Goal: Task Accomplishment & Management: Use online tool/utility

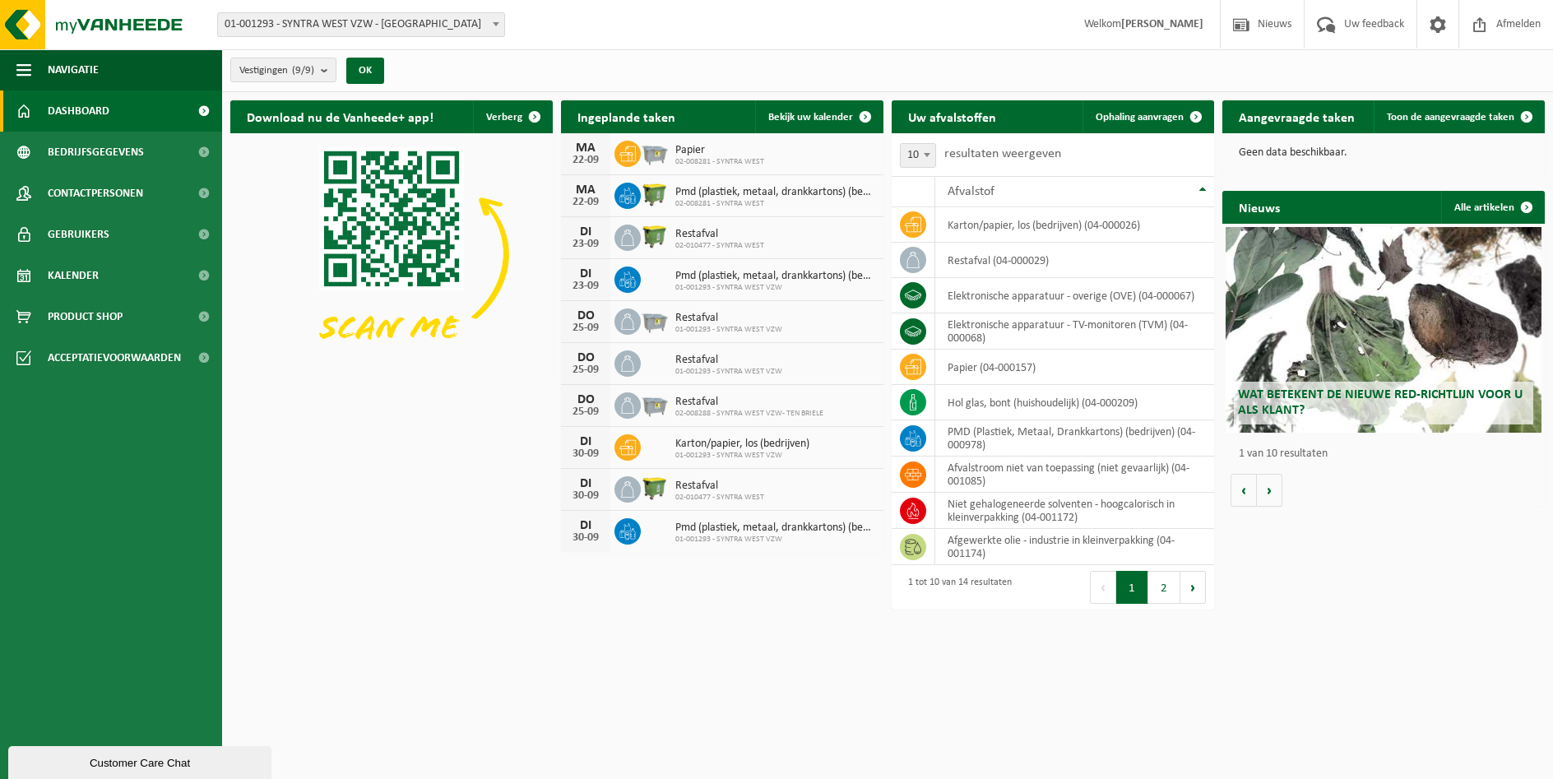
click at [1057, 752] on html "Vestiging: 01-001293 - SYNTRA WEST VZW - SINT-MICHIELS 02-010477 - SYNTRA WEST …" at bounding box center [776, 389] width 1553 height 779
click at [83, 276] on span "Kalender" at bounding box center [73, 275] width 51 height 41
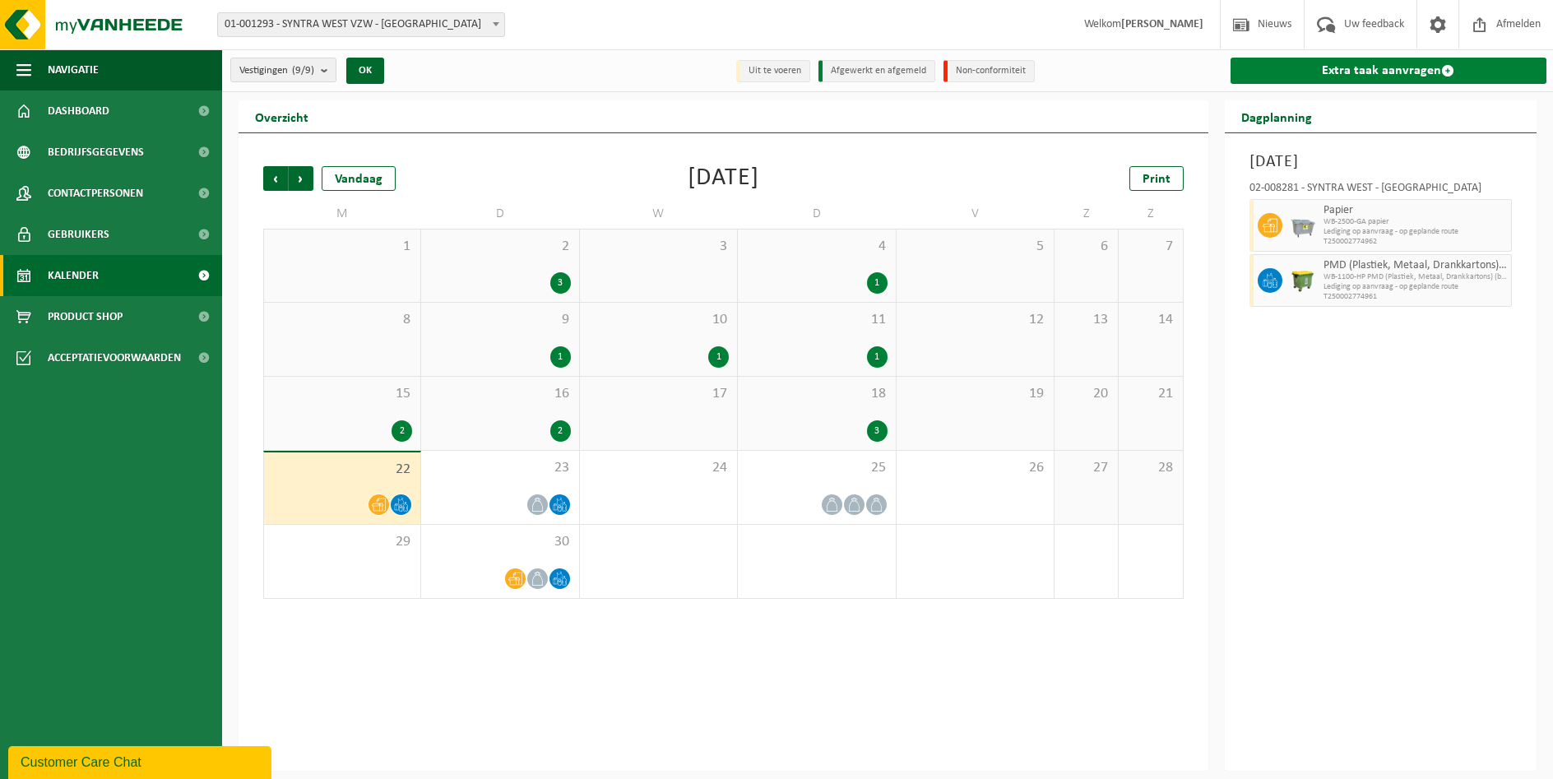
click at [1375, 67] on link "Extra taak aanvragen" at bounding box center [1389, 71] width 317 height 26
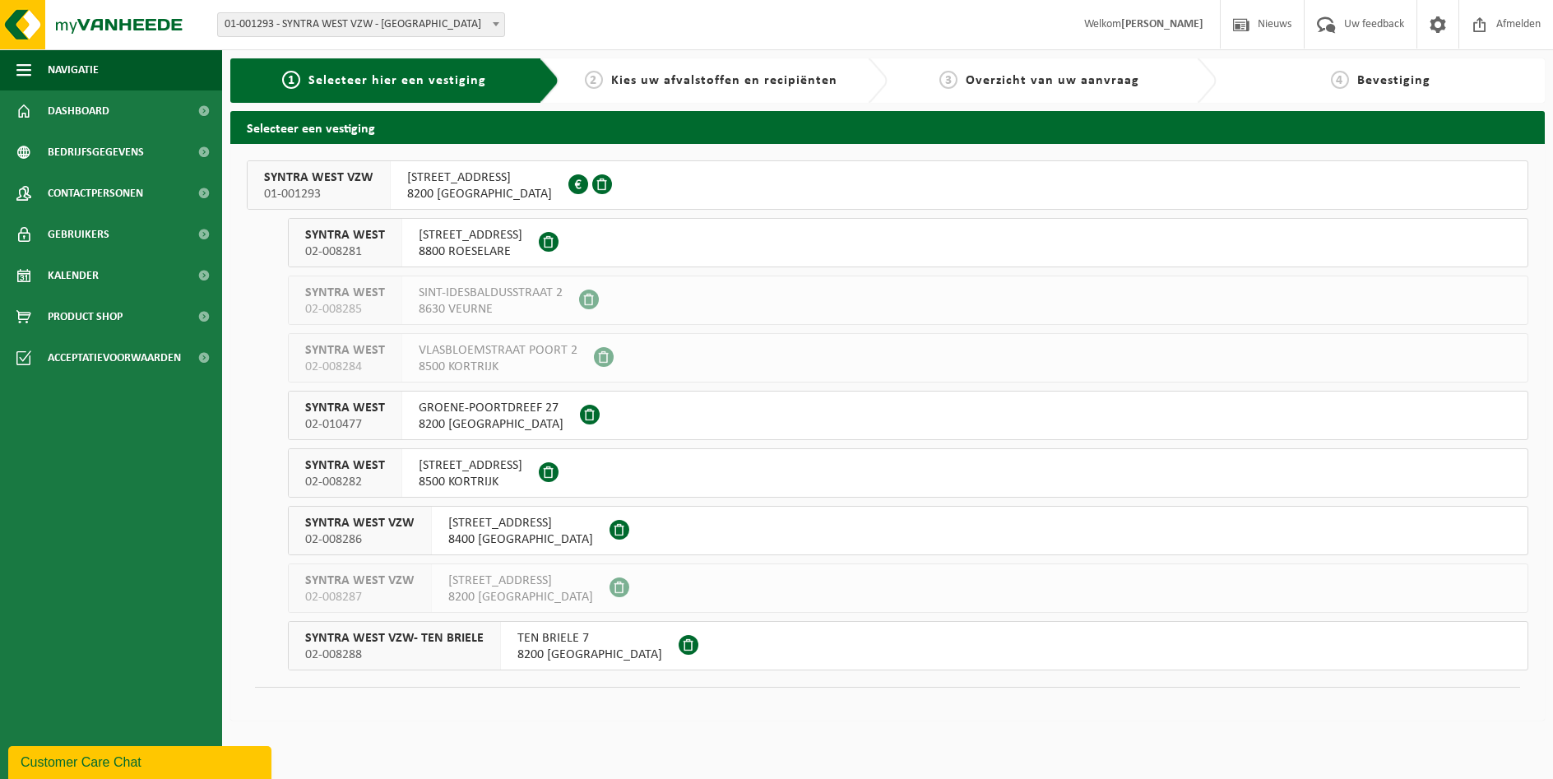
click at [511, 420] on span "8200 [GEOGRAPHIC_DATA]" at bounding box center [491, 424] width 145 height 16
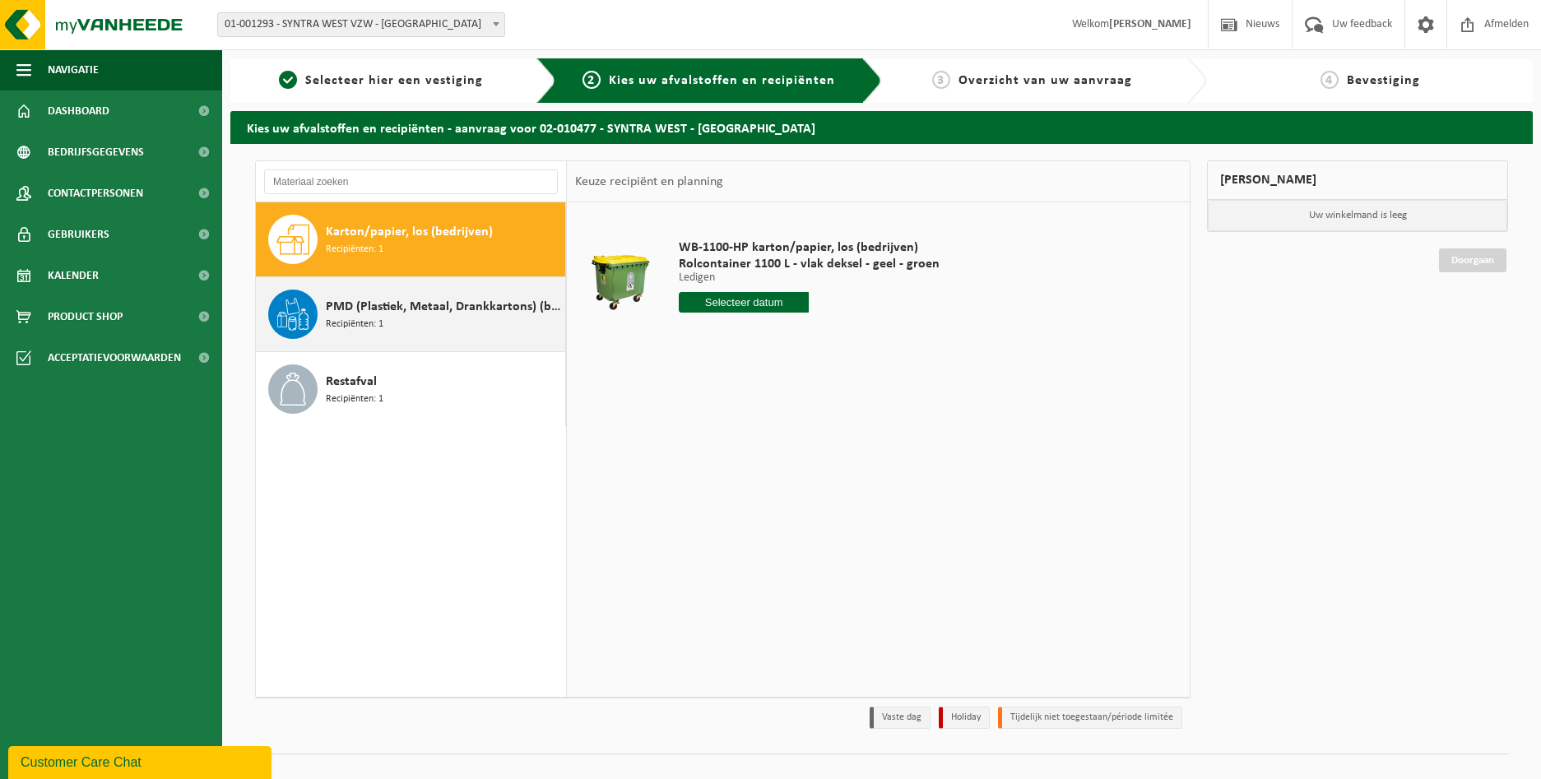
click at [365, 318] on span "Recipiënten: 1" at bounding box center [355, 325] width 58 height 16
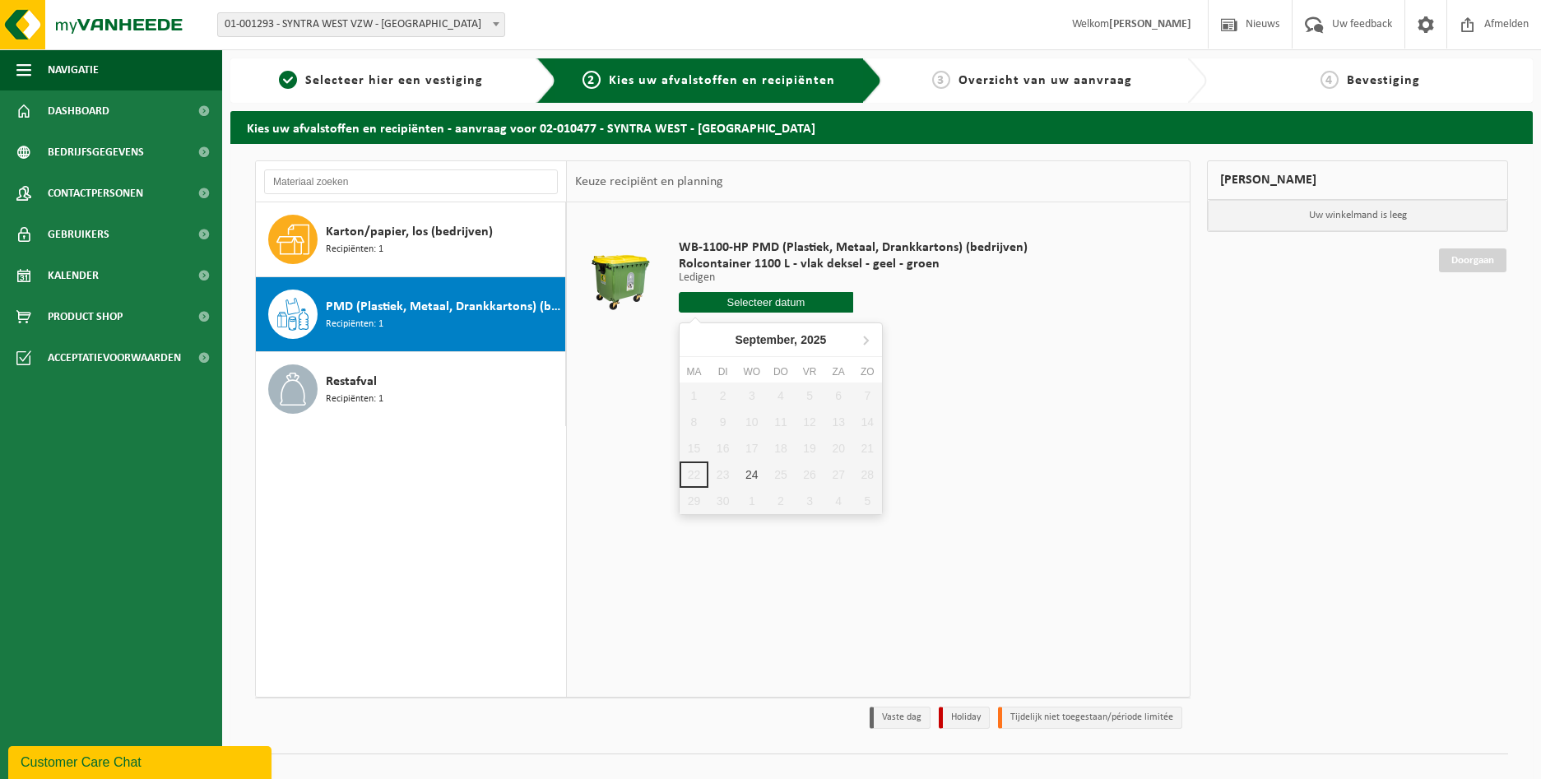
click at [772, 302] on input "text" at bounding box center [766, 302] width 174 height 21
click at [867, 342] on icon at bounding box center [866, 340] width 4 height 8
click at [752, 396] on div "1" at bounding box center [751, 395] width 29 height 26
type input "Van [DATE]"
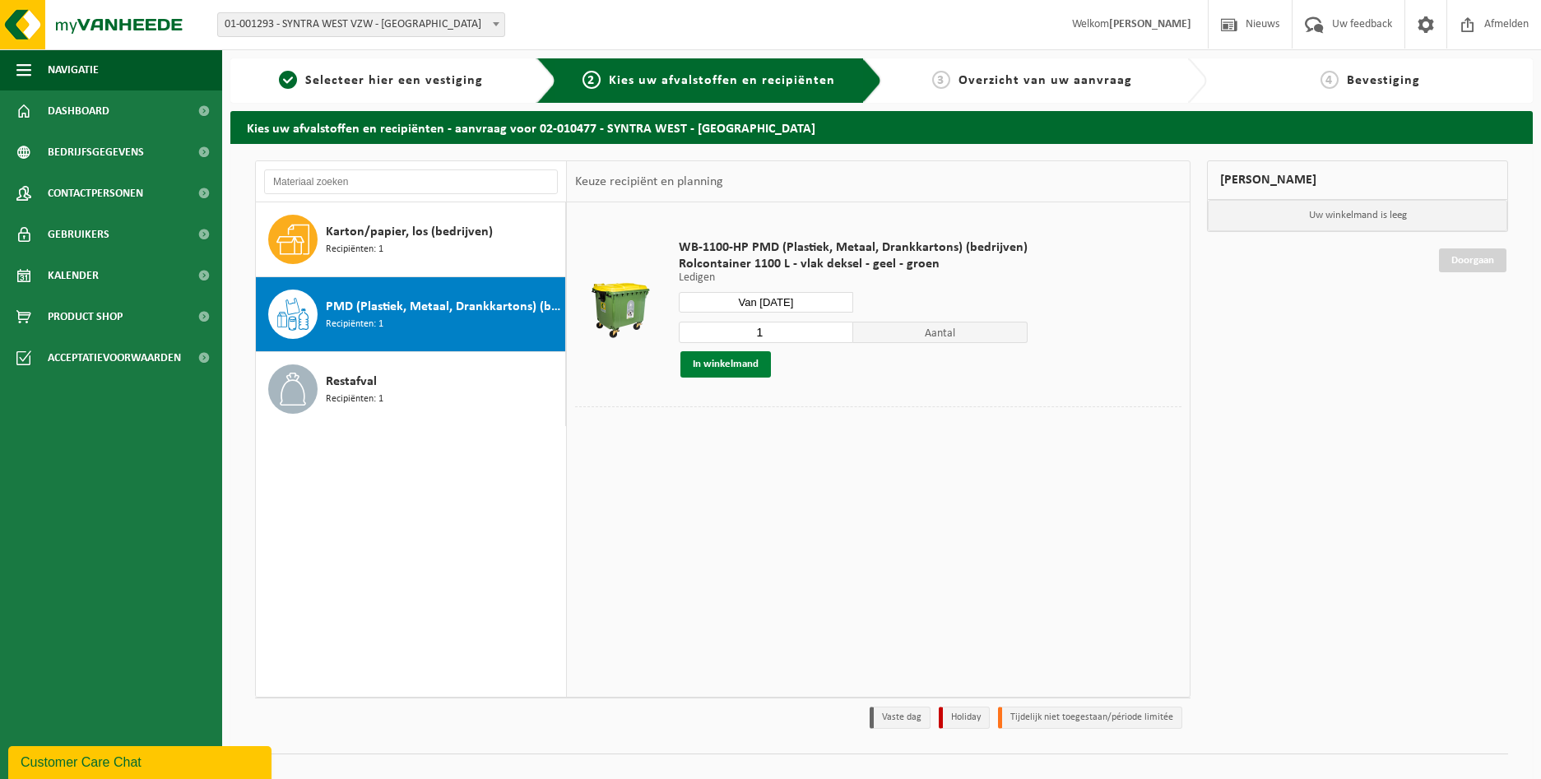
click at [721, 364] on button "In winkelmand" at bounding box center [725, 364] width 90 height 26
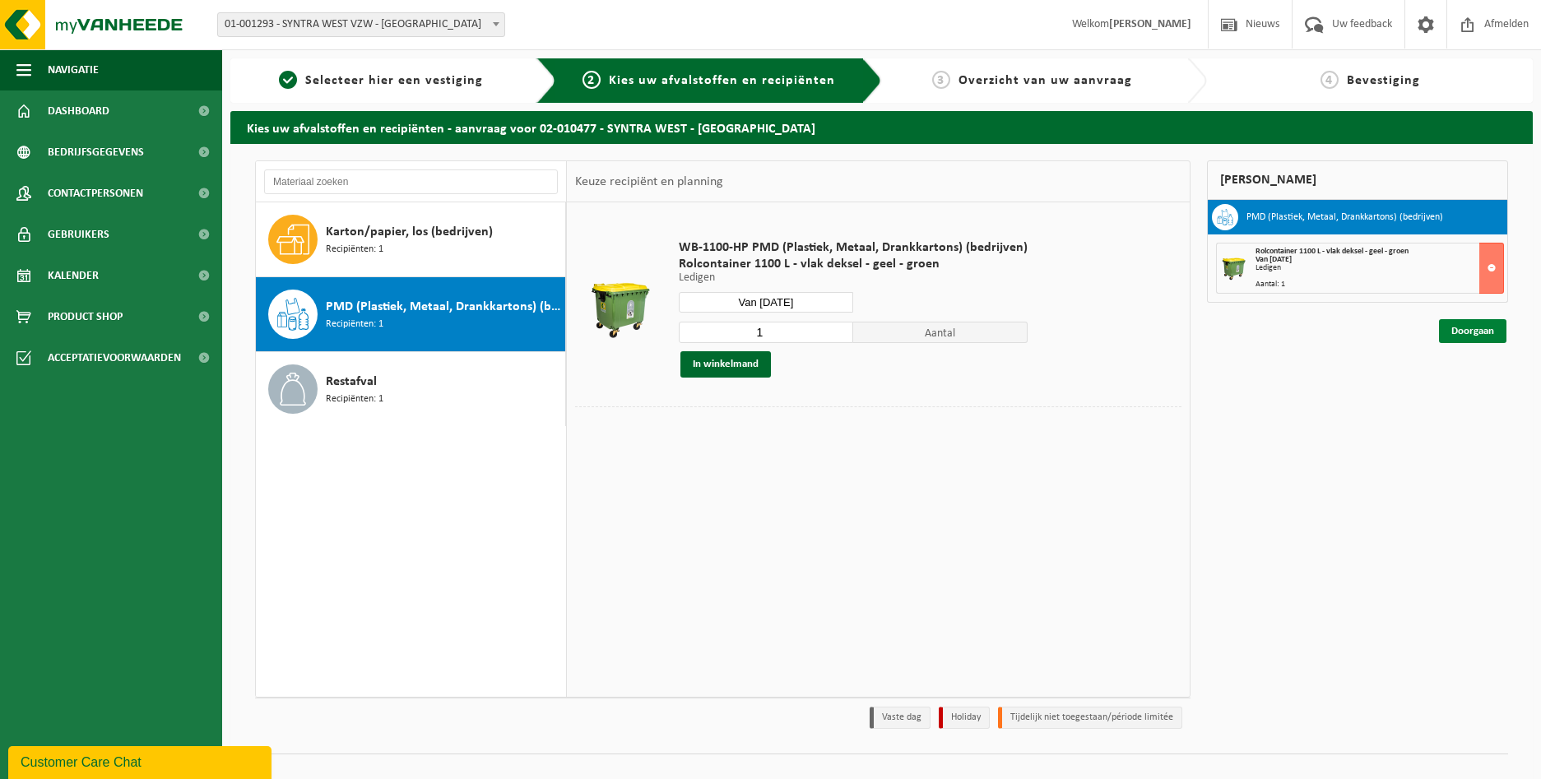
click at [1465, 333] on link "Doorgaan" at bounding box center [1472, 331] width 67 height 24
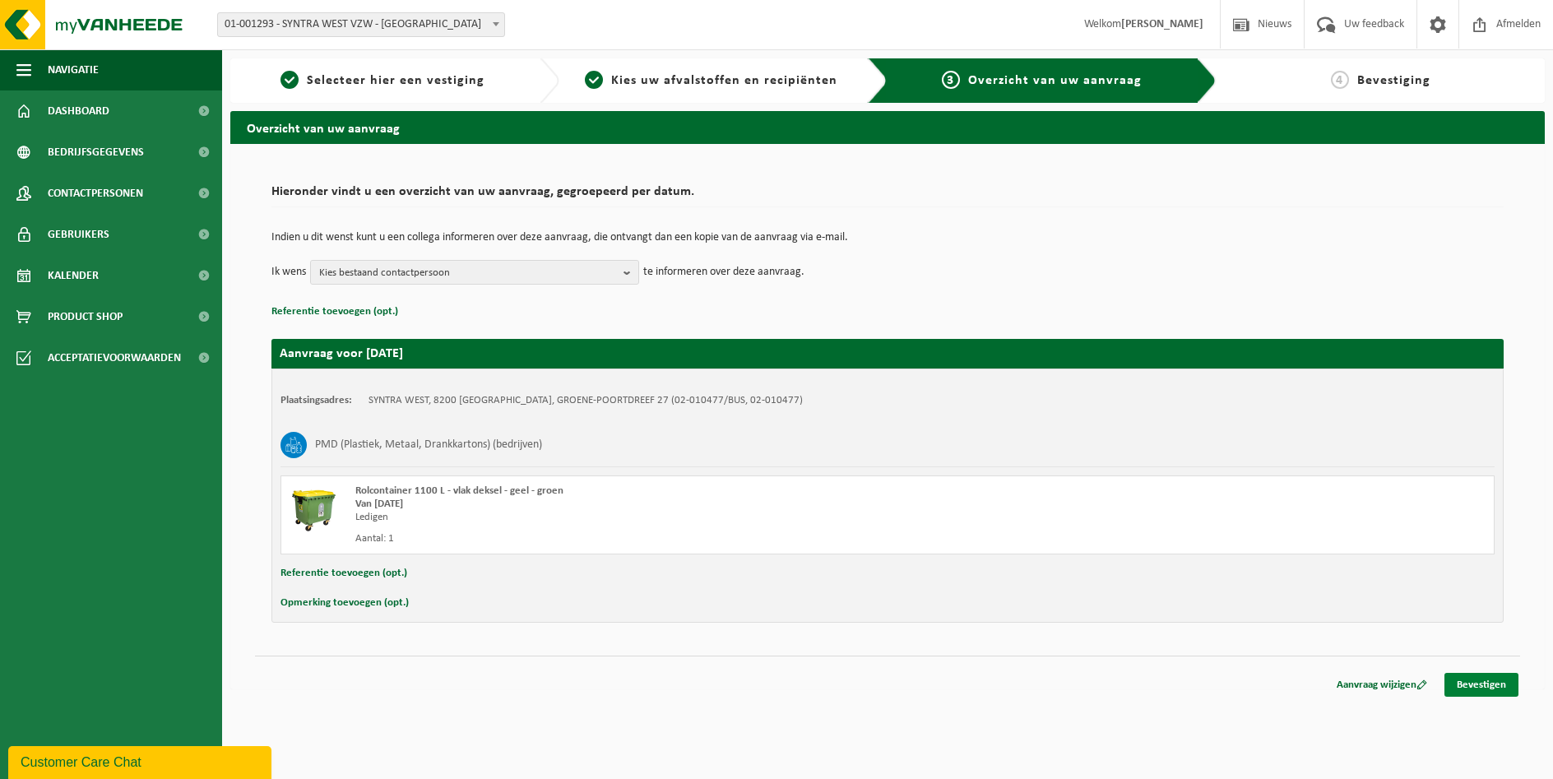
click at [1478, 684] on link "Bevestigen" at bounding box center [1481, 685] width 74 height 24
